Goal: Find specific page/section: Find specific page/section

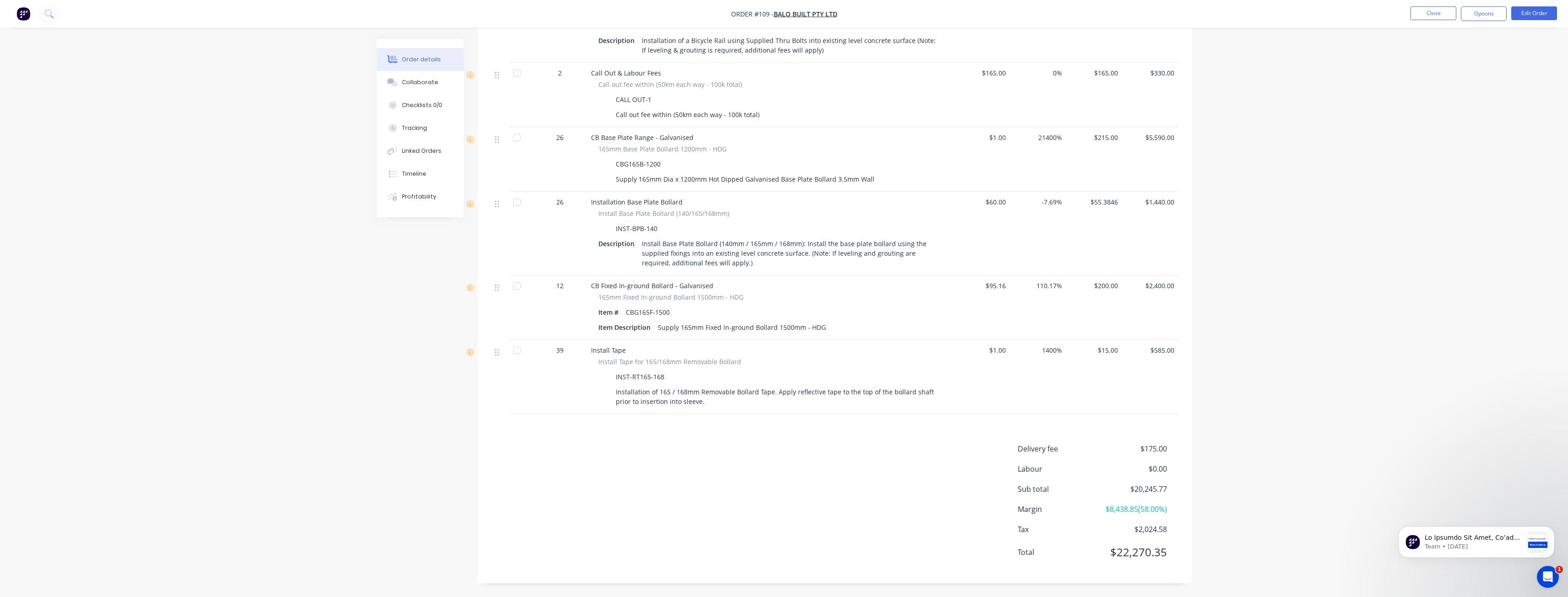
click at [28, 11] on img "button" at bounding box center [23, 13] width 13 height 13
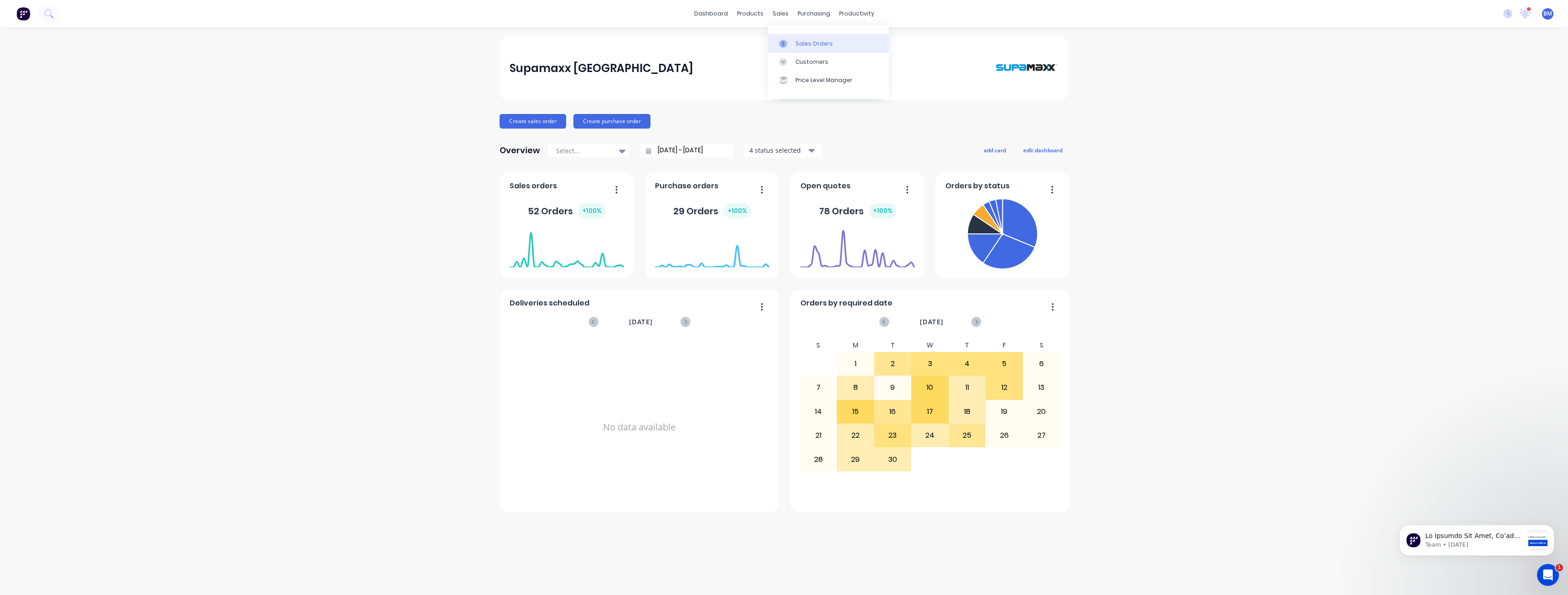
click at [803, 41] on div "Sales Orders" at bounding box center [814, 43] width 37 height 8
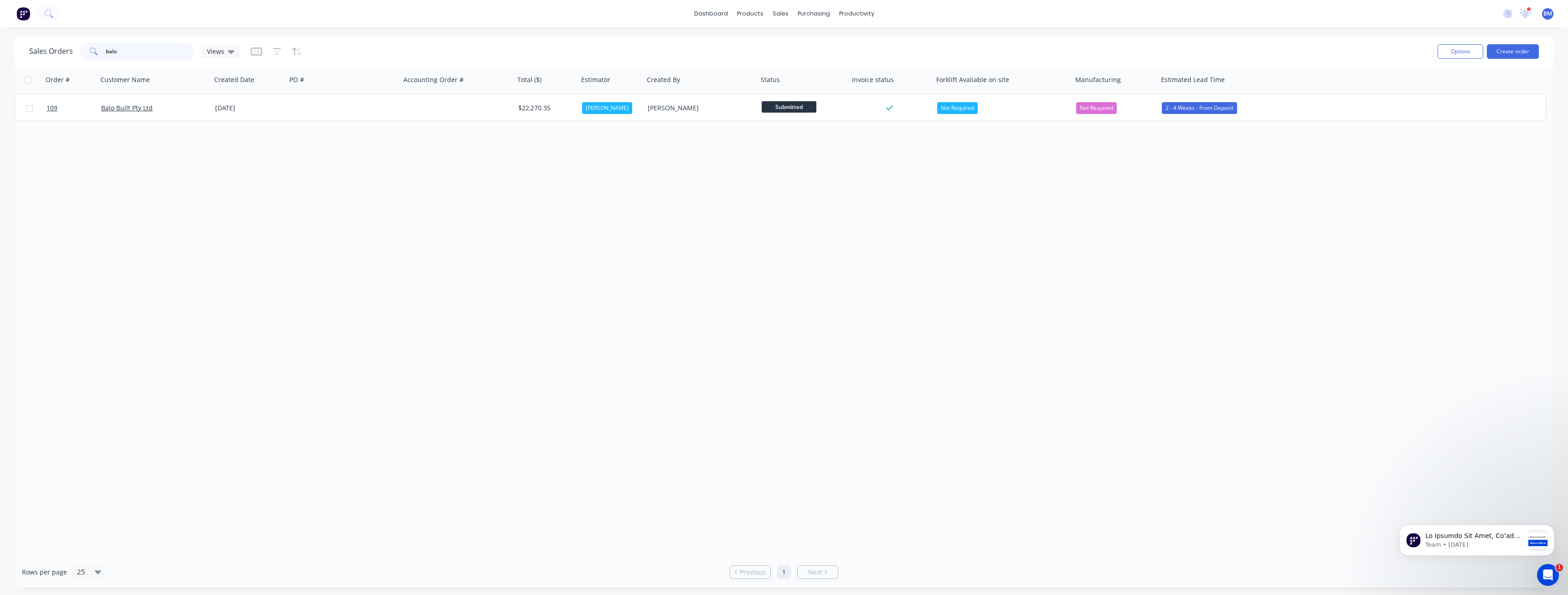
drag, startPoint x: 119, startPoint y: 48, endPoint x: 98, endPoint y: 48, distance: 21.0
click at [98, 48] on div "balo" at bounding box center [137, 52] width 114 height 18
type input "costco"
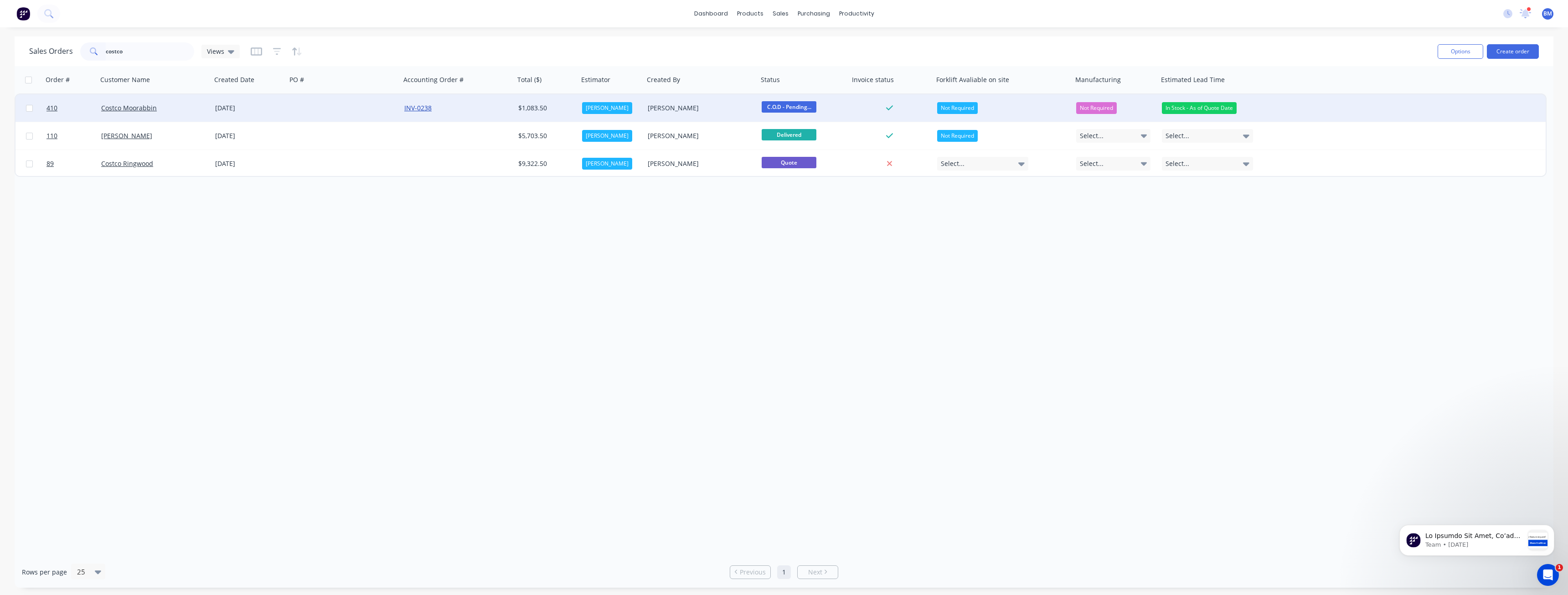
click at [422, 107] on link "INV-0238" at bounding box center [418, 108] width 27 height 9
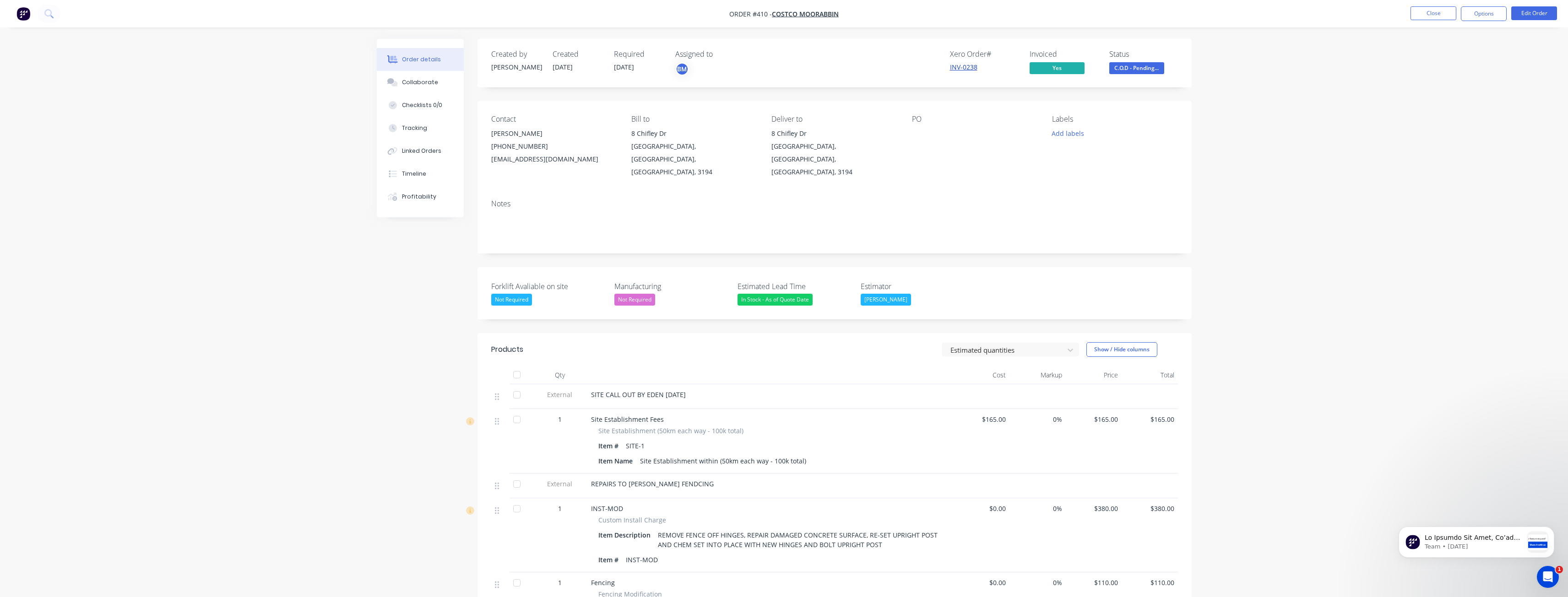
click at [965, 68] on link "INV-0238" at bounding box center [963, 67] width 28 height 9
drag, startPoint x: 572, startPoint y: 158, endPoint x: 491, endPoint y: 160, distance: 81.0
click at [491, 160] on div "[EMAIL_ADDRESS][DOMAIN_NAME]" at bounding box center [554, 159] width 125 height 13
copy div "[EMAIL_ADDRESS][DOMAIN_NAME]"
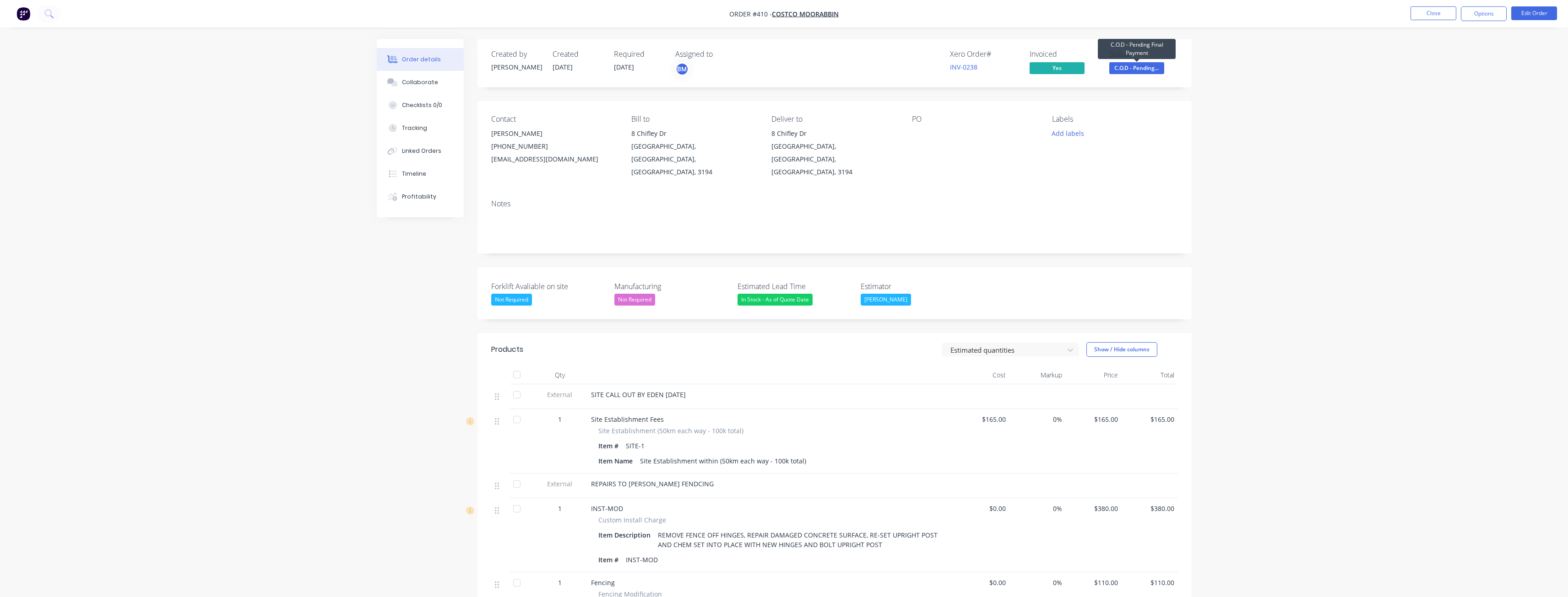
click at [1138, 65] on span "C.O.D - Pending..." at bounding box center [1136, 68] width 55 height 12
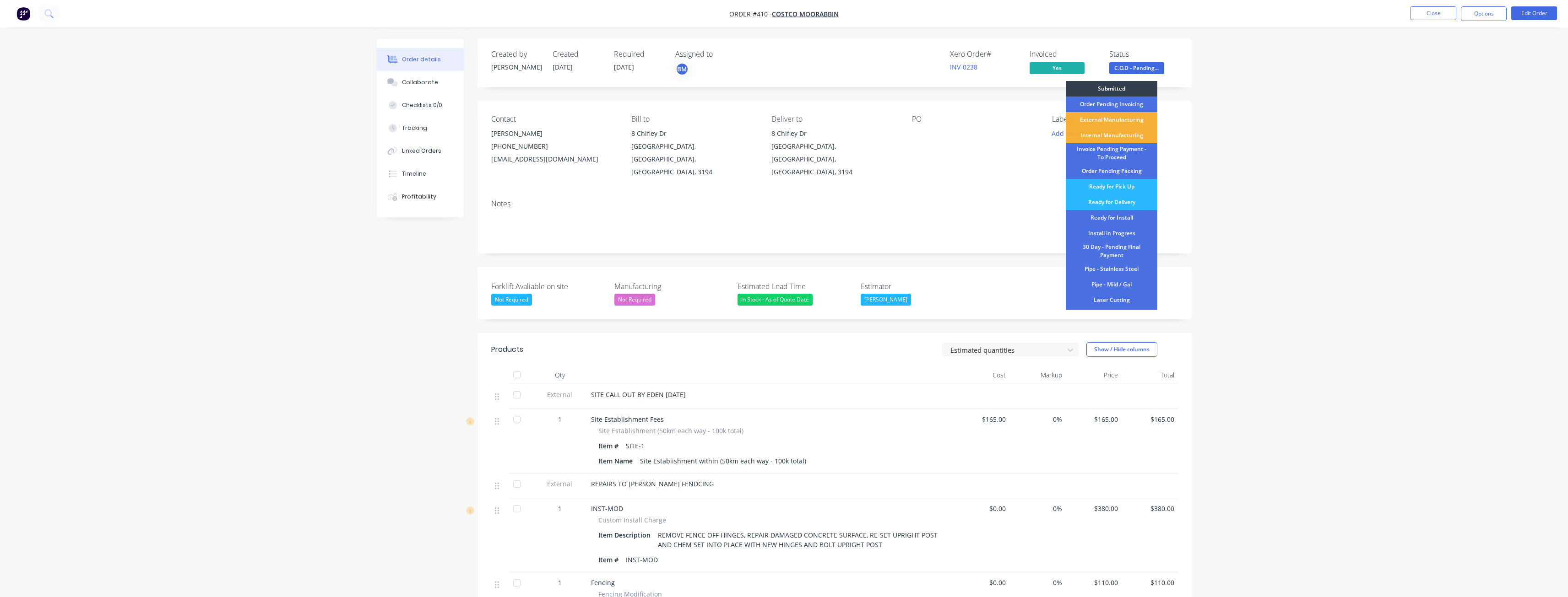
click at [1207, 109] on div "Order details Collaborate Checklists 0/0 Tracking Linked Orders Timeline Profit…" at bounding box center [784, 432] width 1568 height 865
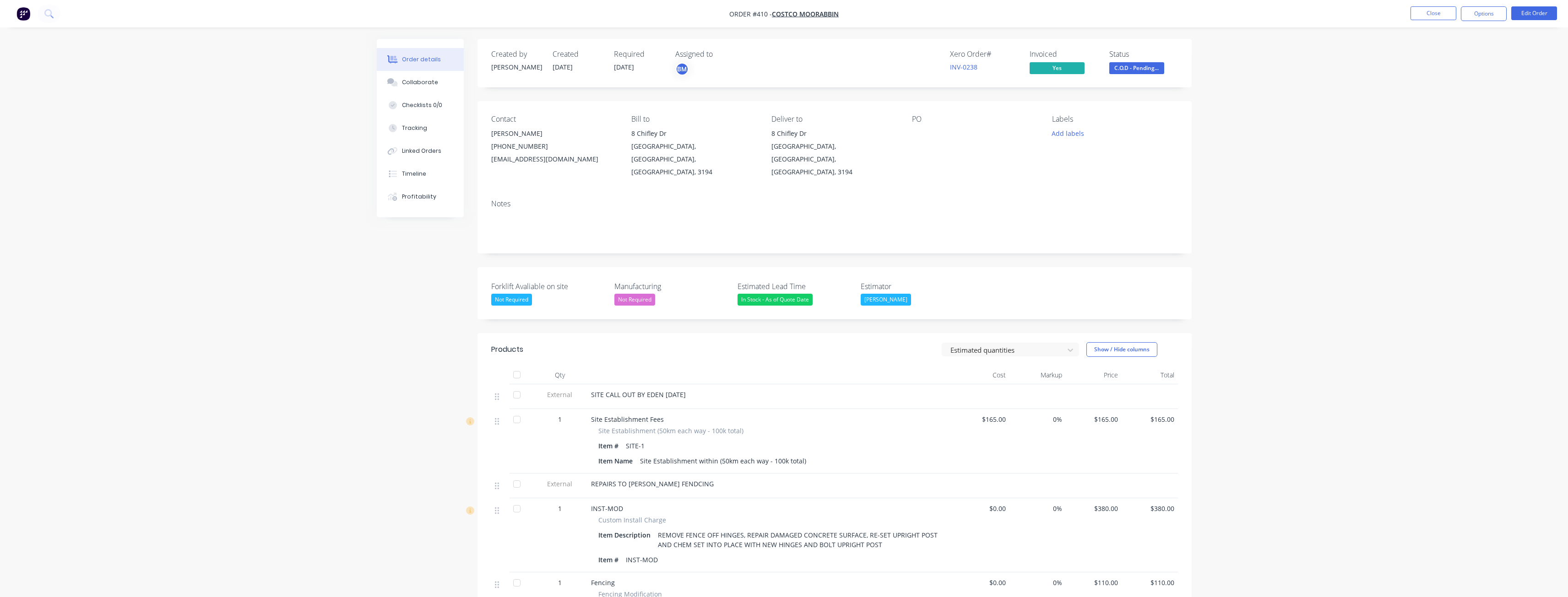
drag, startPoint x: 161, startPoint y: 241, endPoint x: 166, endPoint y: 240, distance: 5.1
click at [162, 241] on div "Order details Collaborate Checklists 0/0 Tracking Linked Orders Timeline Profit…" at bounding box center [784, 432] width 1568 height 865
click at [286, 192] on div "Order details Collaborate Checklists 0/0 Tracking Linked Orders Timeline Profit…" at bounding box center [784, 432] width 1568 height 865
click at [212, 131] on div "Order details Collaborate Checklists 0/0 Tracking Linked Orders Timeline Profit…" at bounding box center [784, 432] width 1568 height 865
click at [298, 427] on div "Order details Collaborate Checklists 0/0 Tracking Linked Orders Timeline Profit…" at bounding box center [784, 432] width 1568 height 865
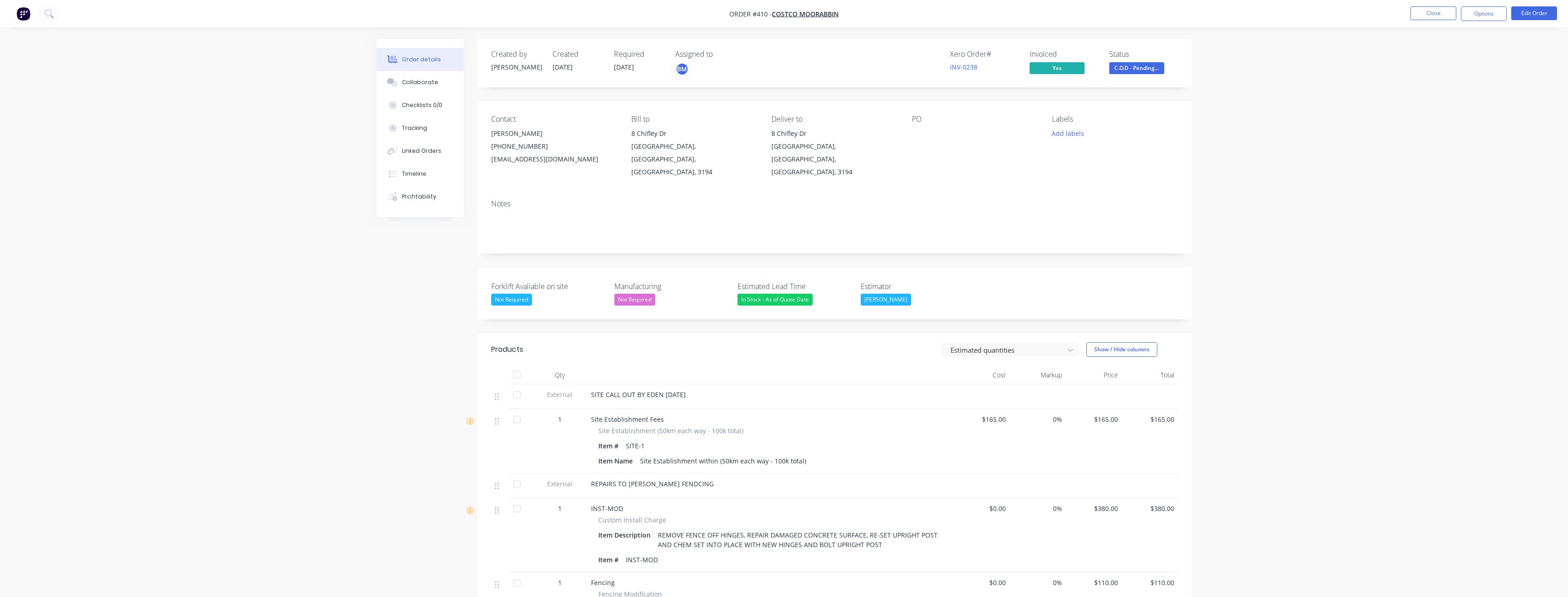
click at [117, 266] on div "Order details Collaborate Checklists 0/0 Tracking Linked Orders Timeline Profit…" at bounding box center [784, 432] width 1568 height 865
click at [290, 289] on div "Order details Collaborate Checklists 0/0 Tracking Linked Orders Timeline Profit…" at bounding box center [784, 432] width 1568 height 865
